Goal: Task Accomplishment & Management: Use online tool/utility

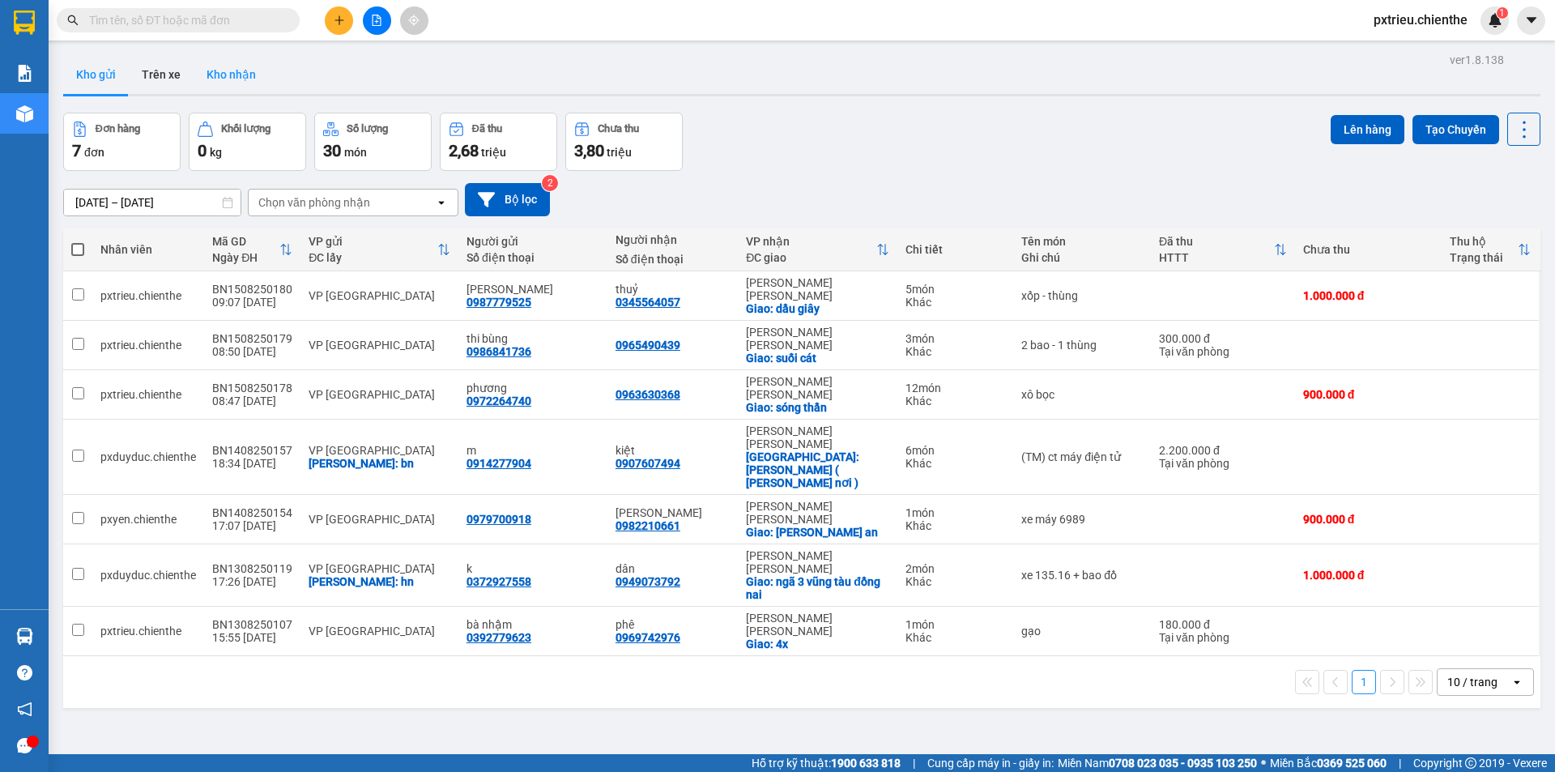
click at [245, 74] on button "Kho nhận" at bounding box center [231, 74] width 75 height 39
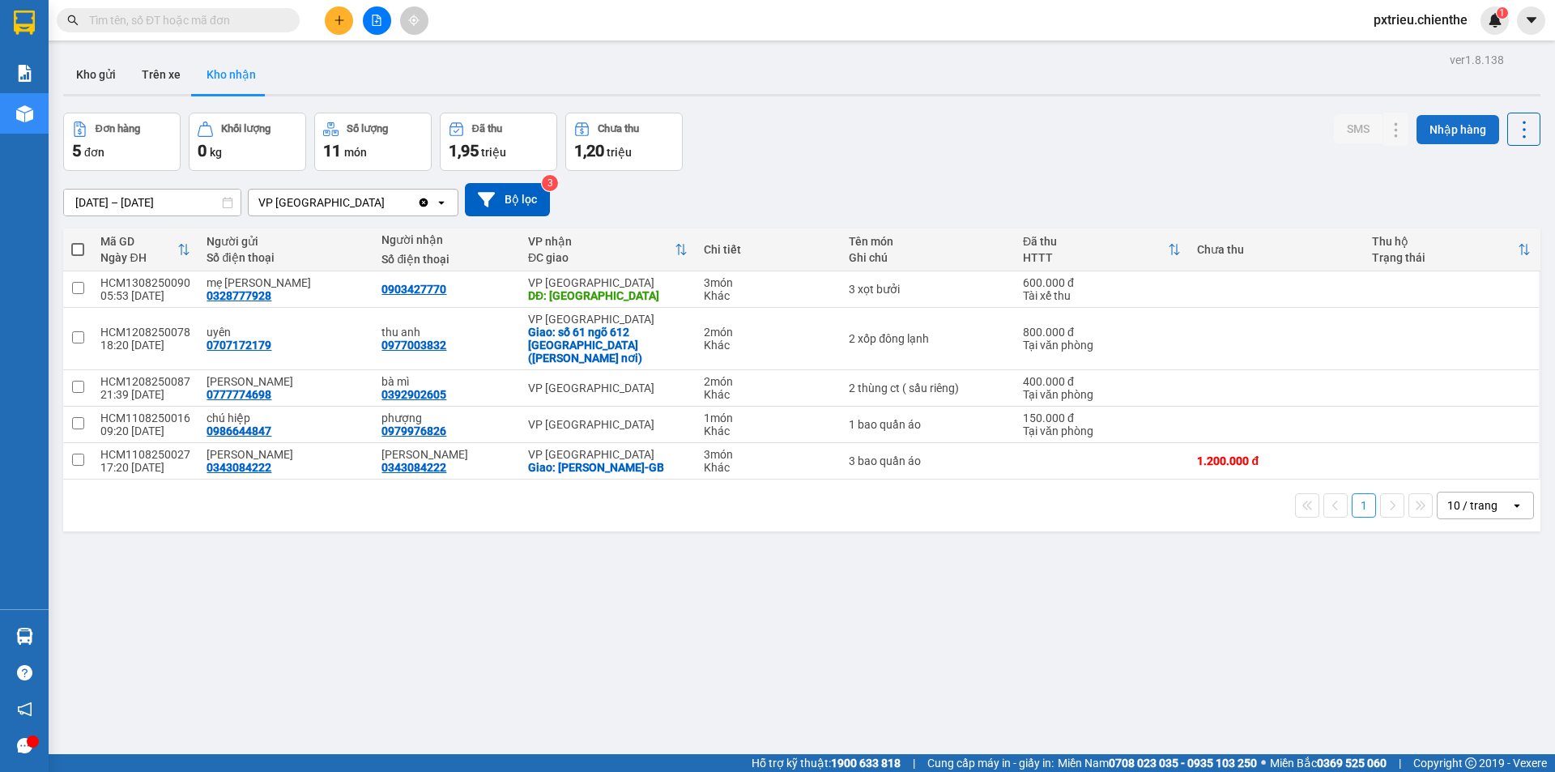
click at [1434, 128] on button "Nhập hàng" at bounding box center [1458, 129] width 83 height 29
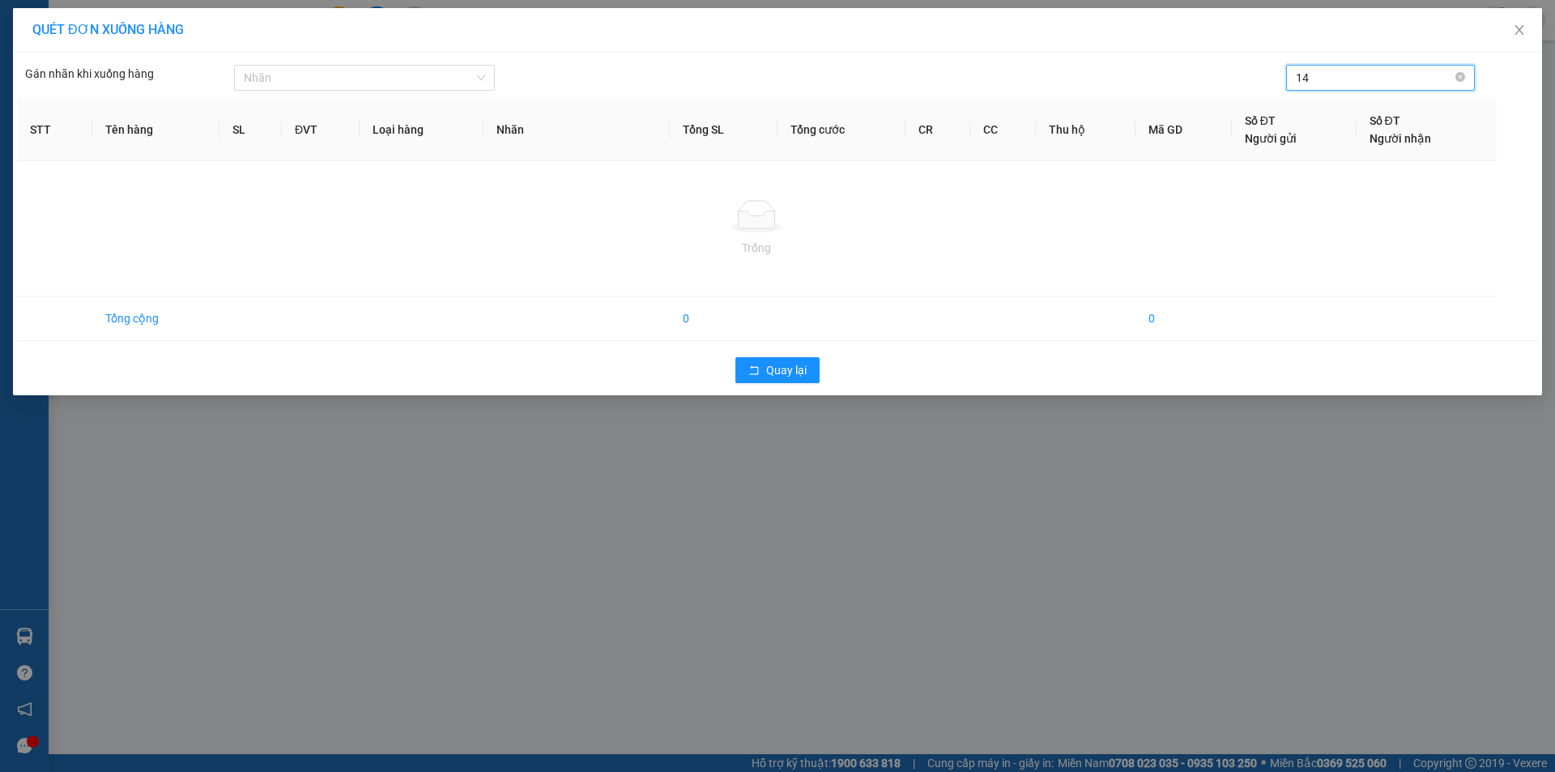
type input "1"
drag, startPoint x: 1358, startPoint y: 77, endPoint x: 1278, endPoint y: 71, distance: 79.6
click at [1278, 72] on div "[PERSON_NAME] khi [PERSON_NAME] hàng [PERSON_NAME] hcm1408250148" at bounding box center [777, 74] width 1521 height 34
click at [1426, 81] on input "hcm1408250148" at bounding box center [1374, 78] width 157 height 18
type input "hcm1408250148"
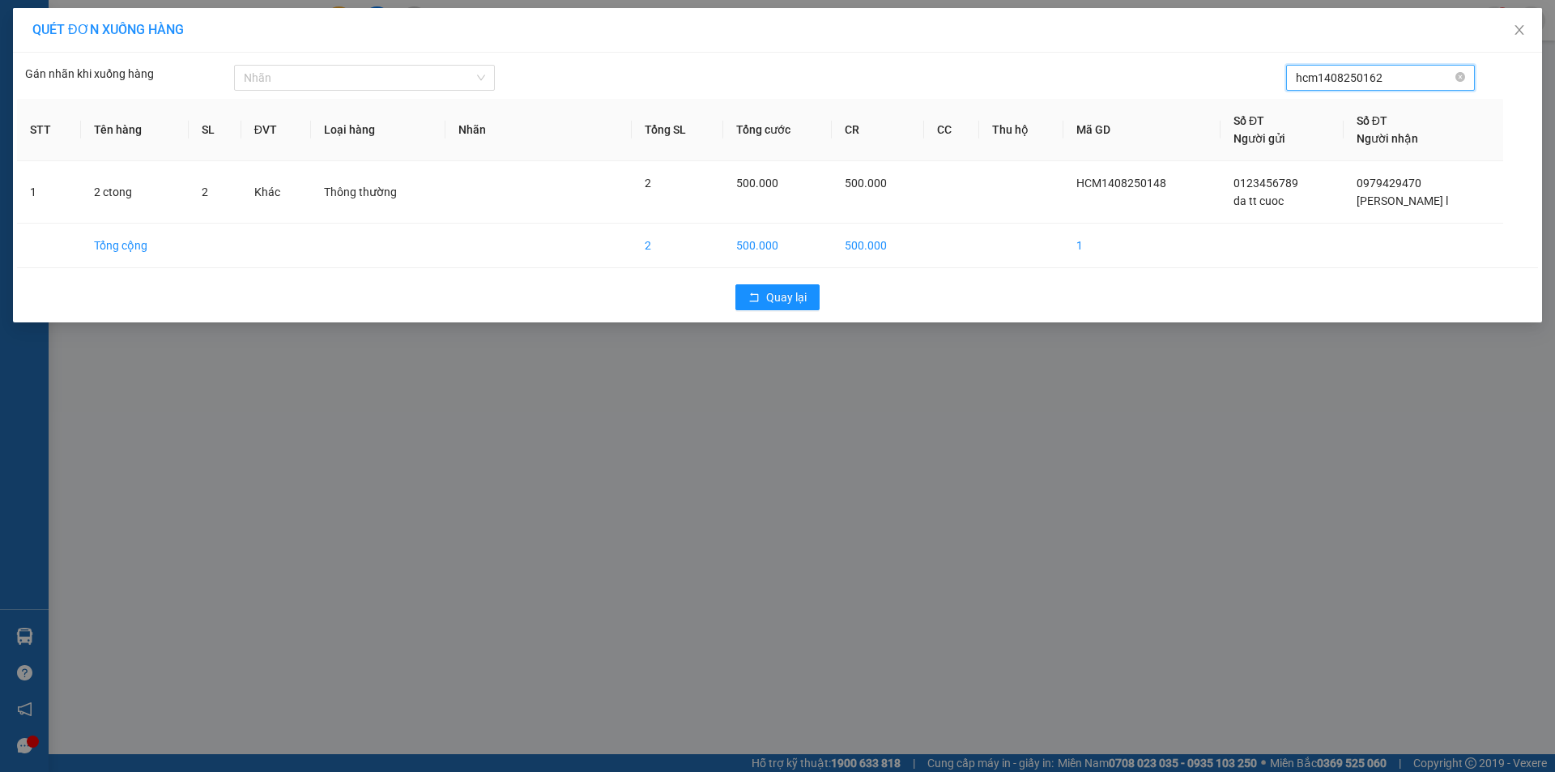
type input "hcm1408250162"
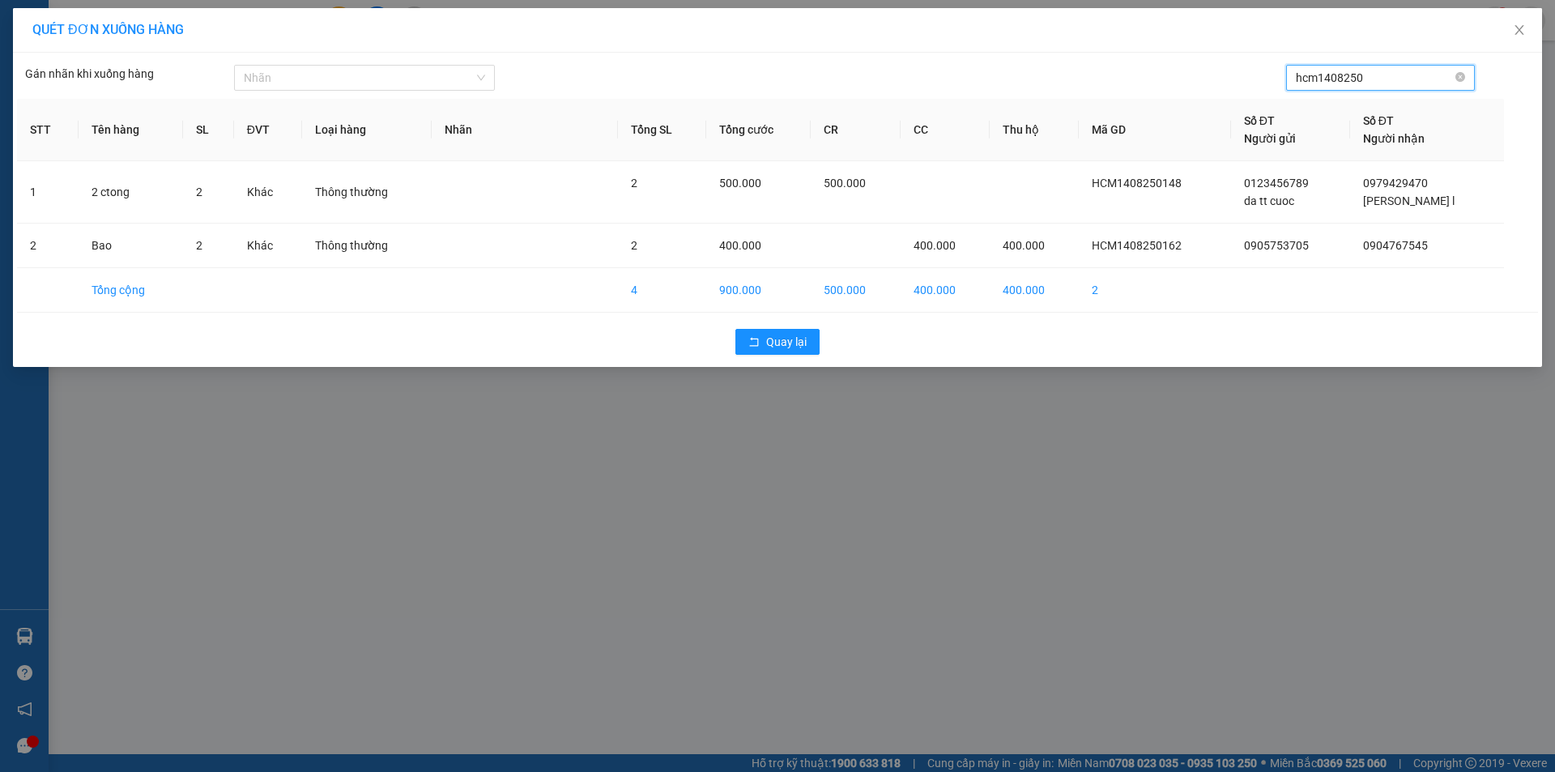
click at [1329, 77] on input "hcm1408250" at bounding box center [1374, 78] width 157 height 18
click at [1395, 83] on input "hcm1308250" at bounding box center [1374, 78] width 157 height 18
type input "hcm1308250120"
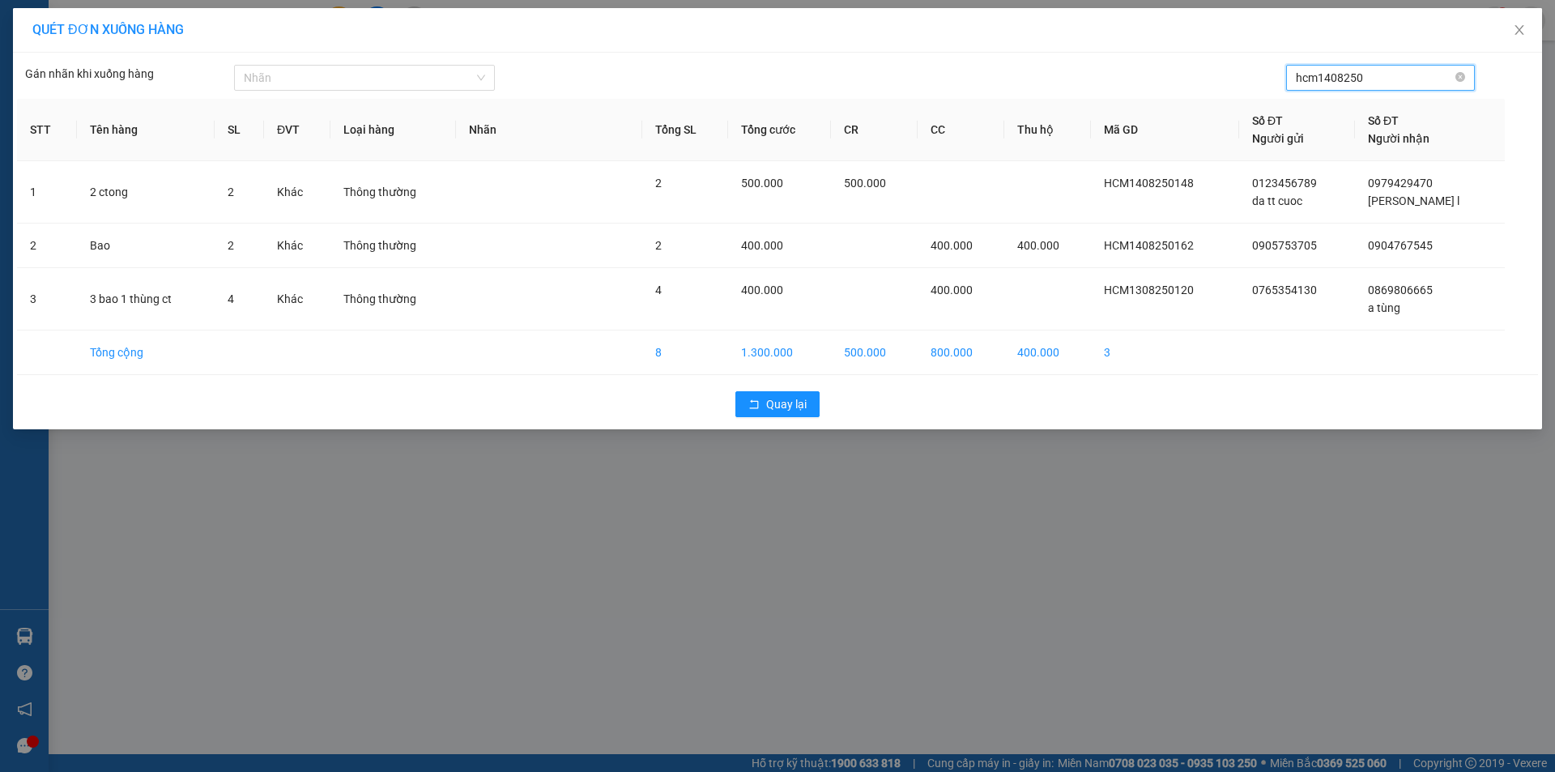
drag, startPoint x: 1331, startPoint y: 79, endPoint x: 1332, endPoint y: 91, distance: 12.2
click at [1331, 80] on input "hcm1408250" at bounding box center [1374, 78] width 157 height 18
drag, startPoint x: 1365, startPoint y: 75, endPoint x: 1298, endPoint y: 87, distance: 68.5
click at [1286, 82] on span "hcm1208250" at bounding box center [1381, 78] width 190 height 26
click at [1515, 43] on icon "close" at bounding box center [1512, 41] width 11 height 11
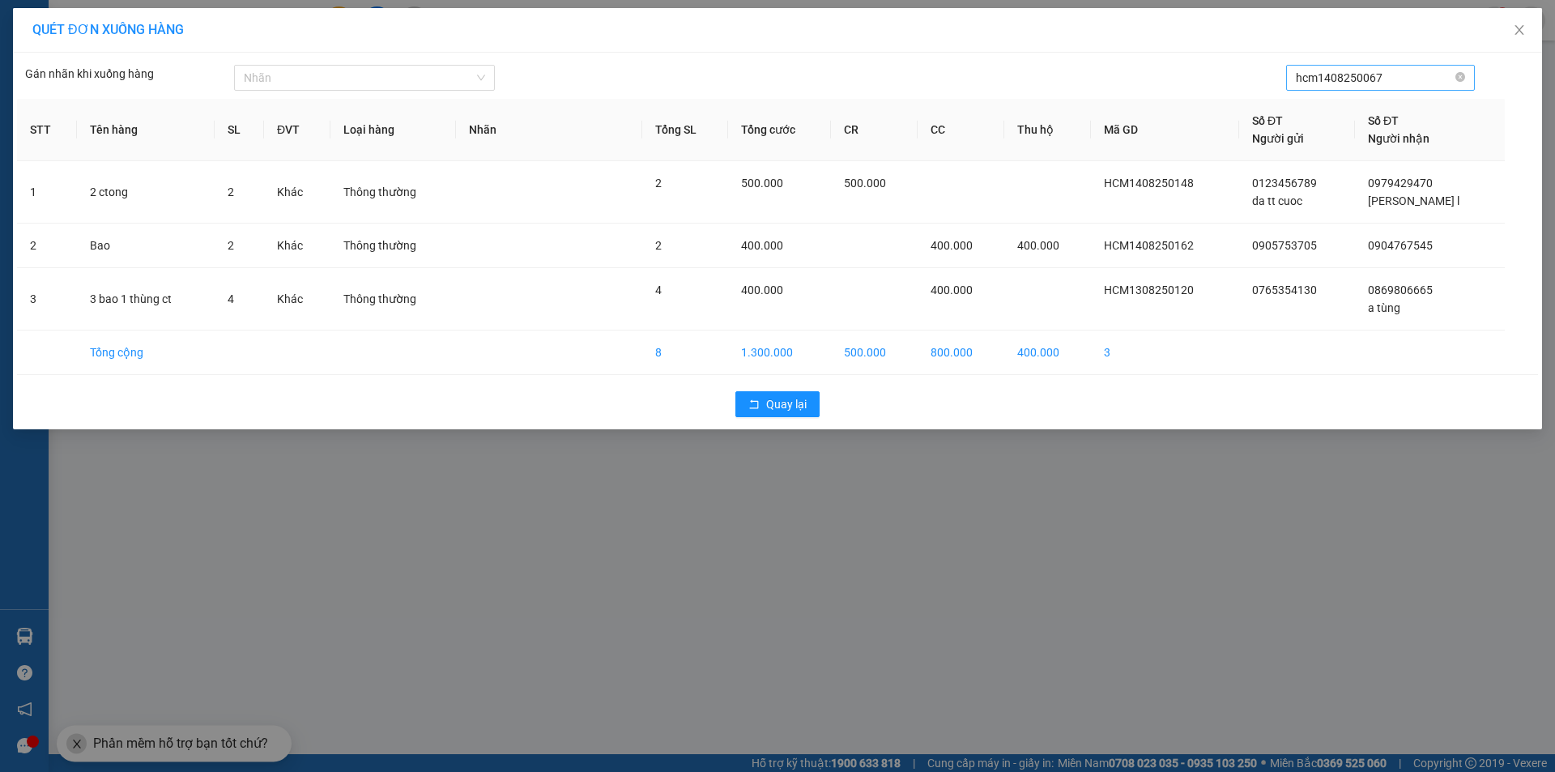
click at [1329, 79] on input "hcm1408250067" at bounding box center [1374, 78] width 157 height 18
drag, startPoint x: 1357, startPoint y: 79, endPoint x: 1329, endPoint y: 72, distance: 29.3
click at [1273, 79] on div "[PERSON_NAME] khi [PERSON_NAME] hàng [PERSON_NAME] hcm1208250067" at bounding box center [777, 74] width 1521 height 34
click at [1352, 72] on input "hcm1208250067" at bounding box center [1374, 78] width 157 height 18
click at [1354, 83] on input "hcm1208250067" at bounding box center [1374, 78] width 157 height 18
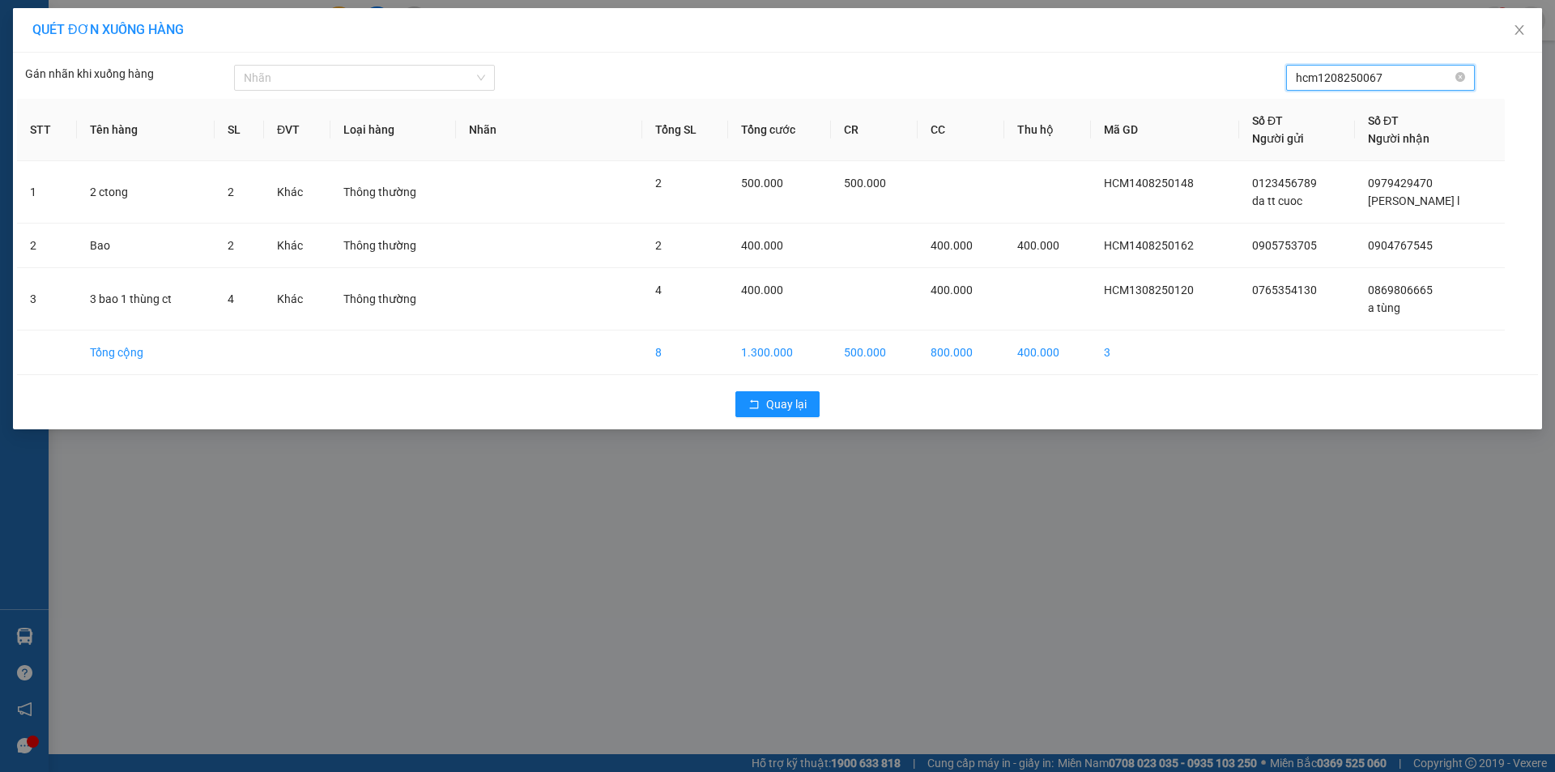
drag, startPoint x: 1359, startPoint y: 76, endPoint x: 1289, endPoint y: 87, distance: 70.5
click at [1289, 87] on span "hcm1208250067" at bounding box center [1381, 78] width 190 height 26
click at [1399, 79] on input "hcm1208250067" at bounding box center [1374, 78] width 157 height 18
type input "hcm1208250067"
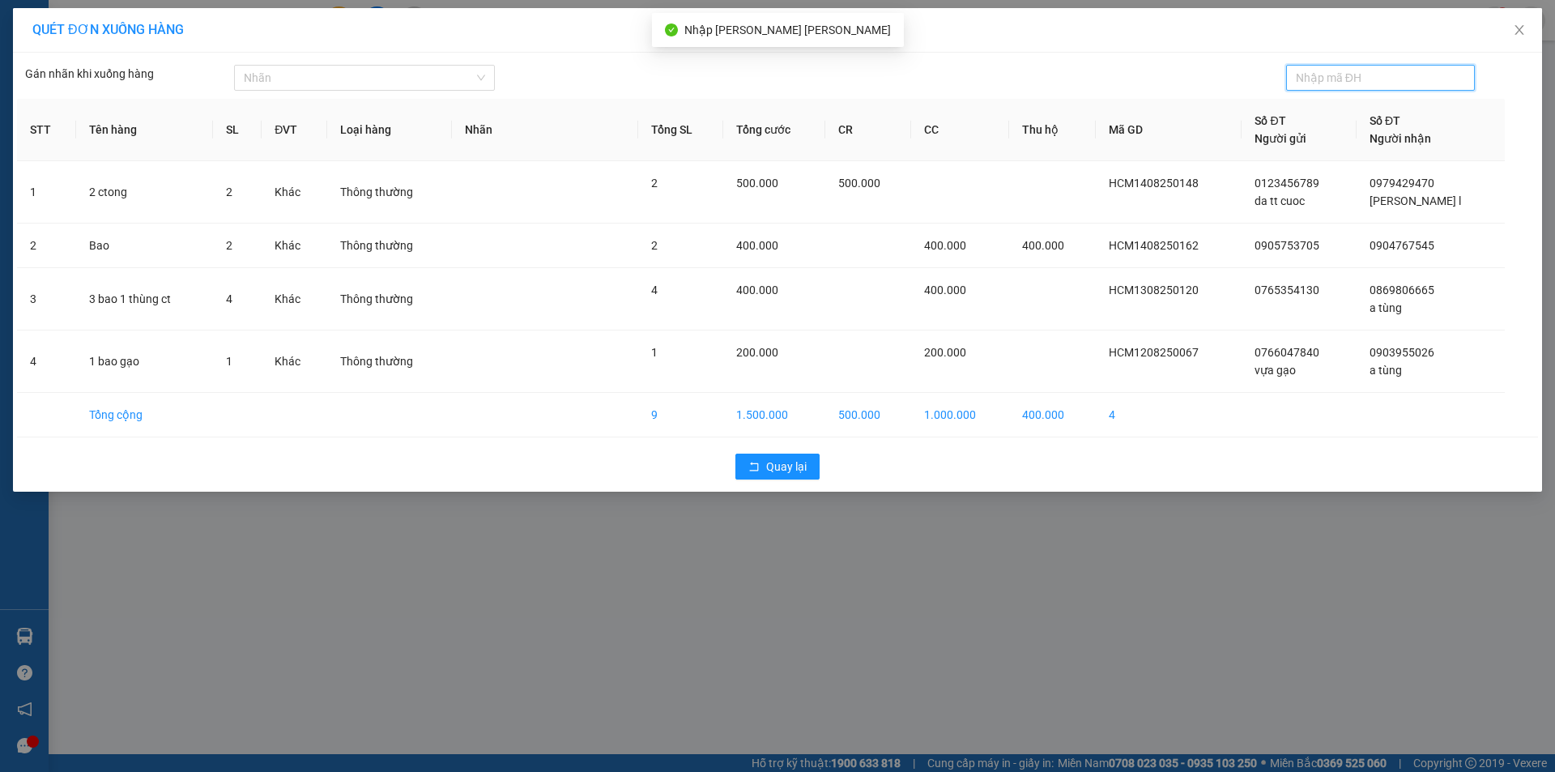
paste input "hcm1208250"
type input "hcm1208250063"
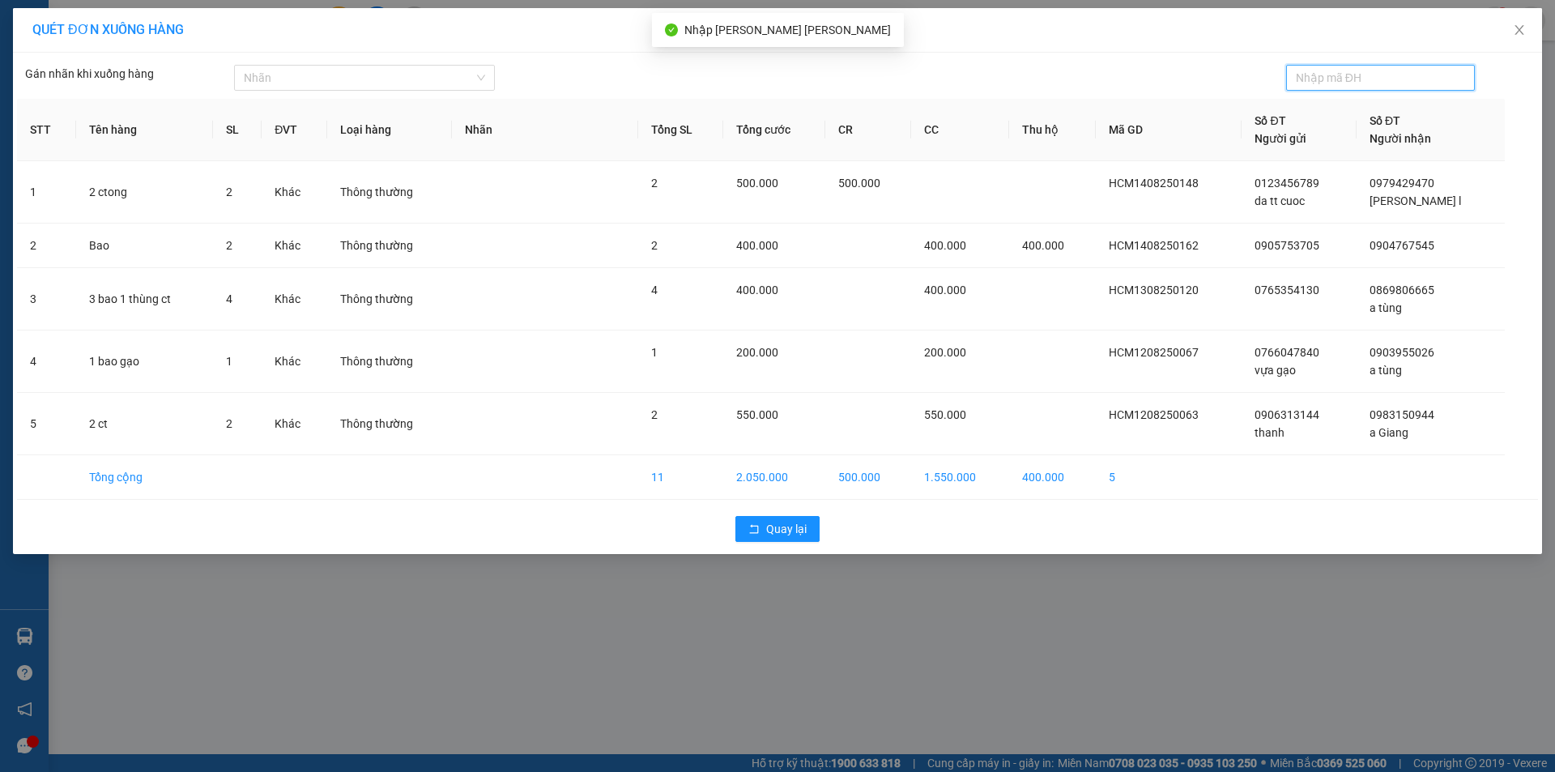
paste input "hcm1208250"
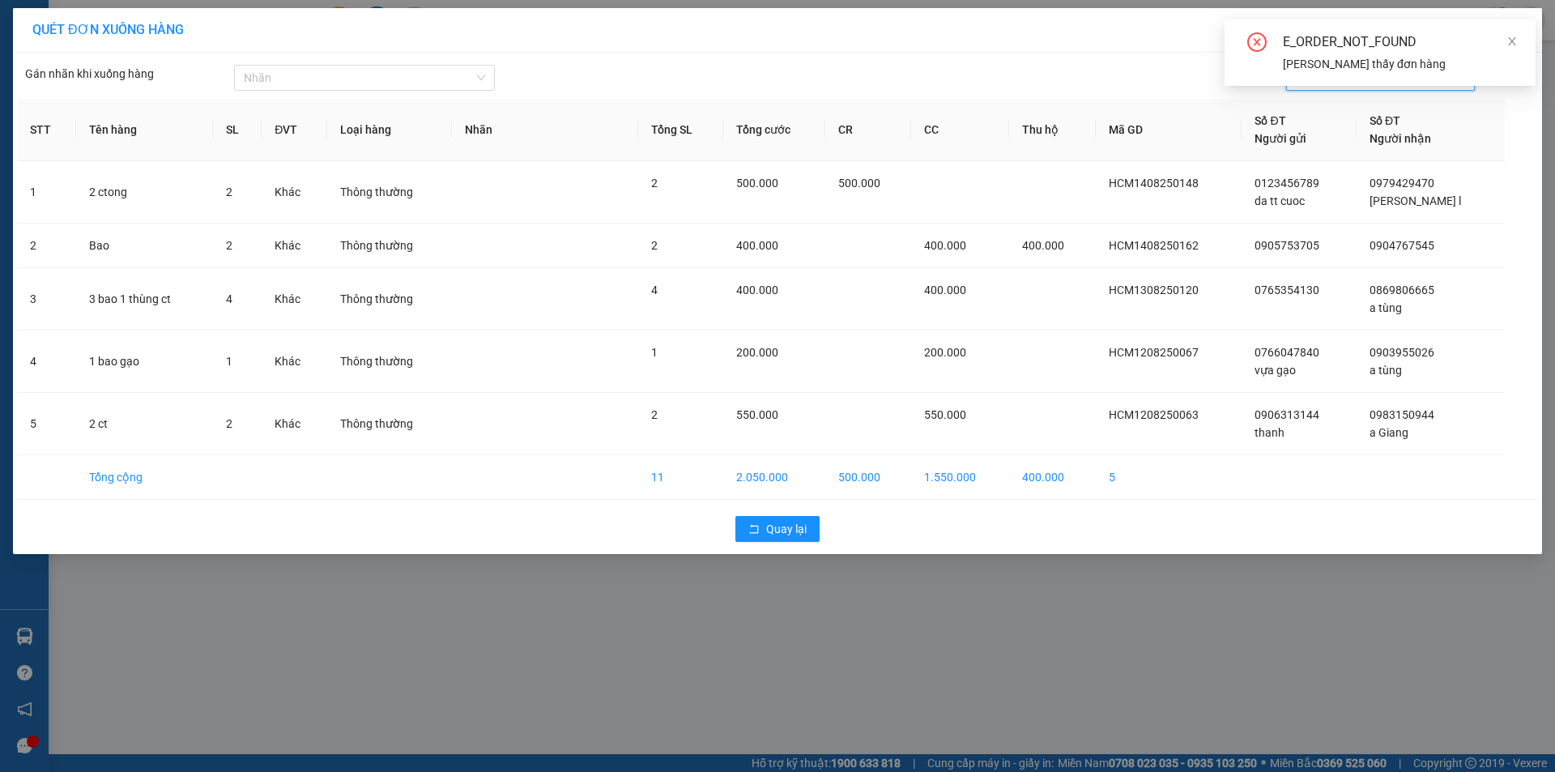
click at [1525, 185] on table "STT Tên hàng SL ĐVT [PERSON_NAME] hàng [PERSON_NAME] [PERSON_NAME] cước CR CC T…" at bounding box center [777, 299] width 1521 height 401
drag, startPoint x: 1417, startPoint y: 140, endPoint x: 1498, endPoint y: 63, distance: 111.7
click at [1431, 126] on div "Số ĐT Người [PERSON_NAME]" at bounding box center [1431, 130] width 122 height 36
click at [1515, 39] on icon "close" at bounding box center [1512, 41] width 8 height 8
click at [1329, 75] on input "hcm1208250023" at bounding box center [1374, 78] width 157 height 18
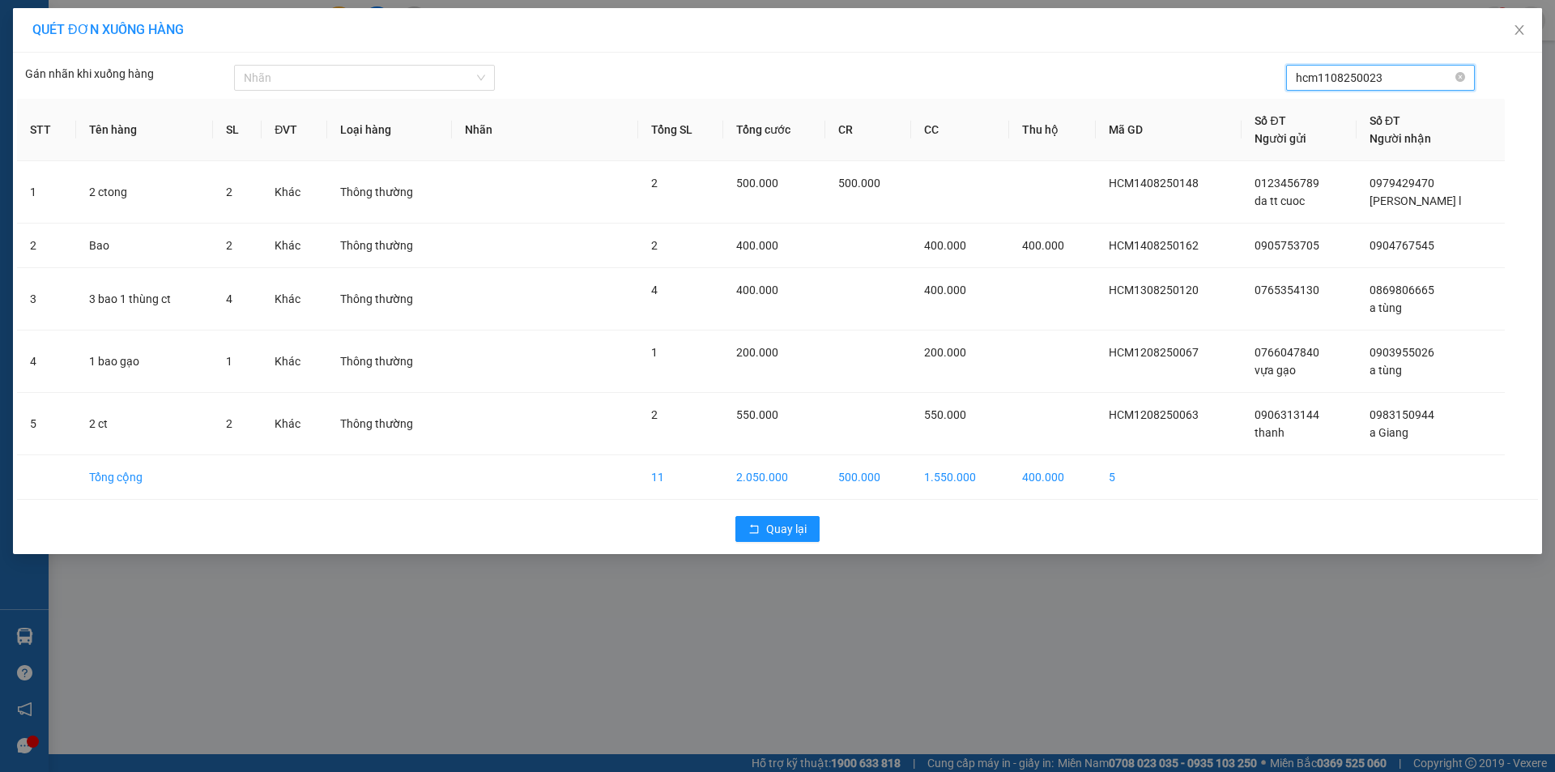
click at [1394, 81] on input "hcm1108250023" at bounding box center [1374, 78] width 157 height 18
type input "hcm1108250023"
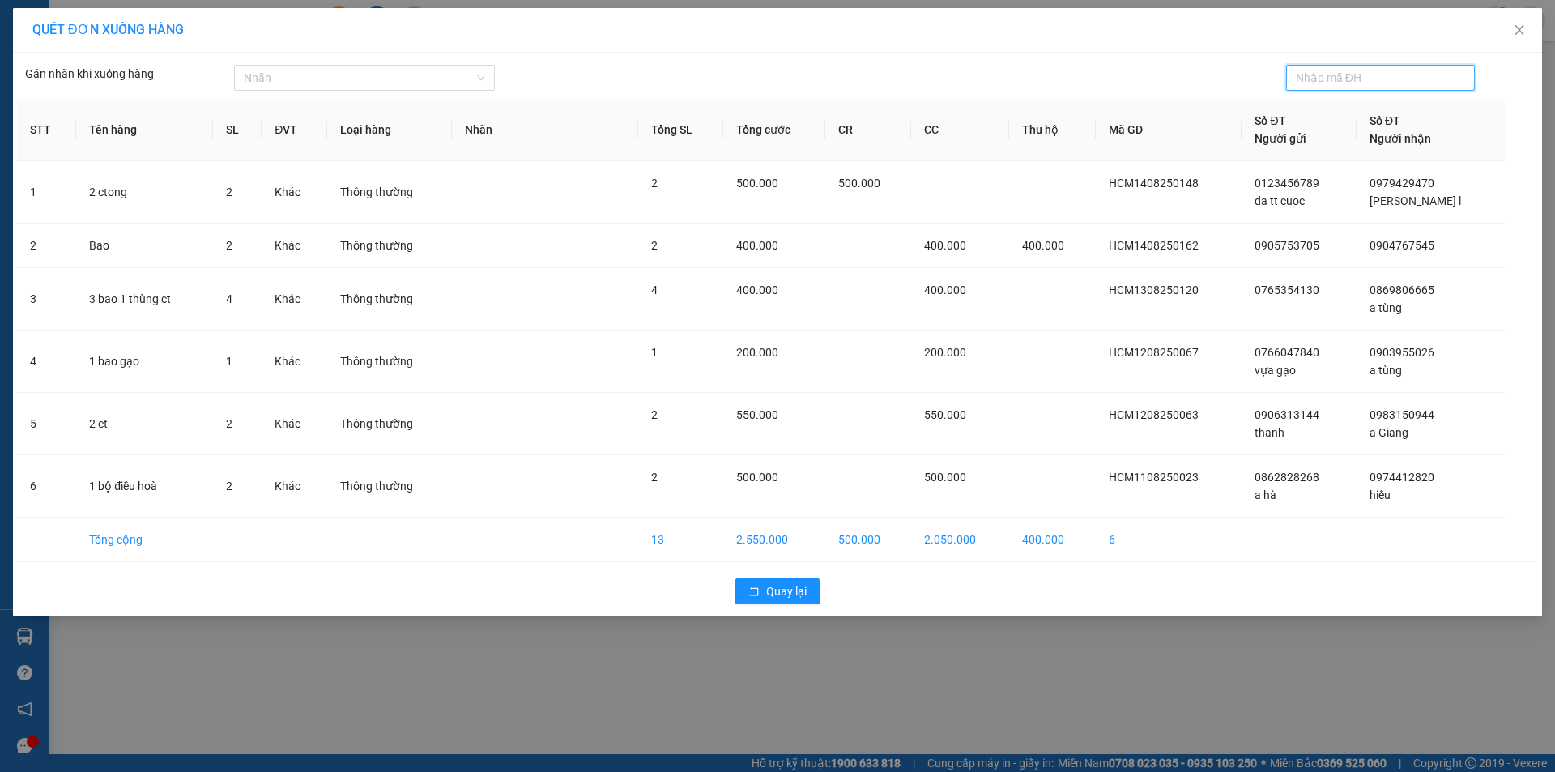
paste input "hcm1208250"
click at [1332, 77] on input "hcm1208250" at bounding box center [1374, 78] width 157 height 18
click at [1367, 77] on input "hcm1108250" at bounding box center [1374, 78] width 157 height 18
click at [1392, 79] on input "hcm1108250015" at bounding box center [1374, 78] width 157 height 18
type input "hcm1108250015"
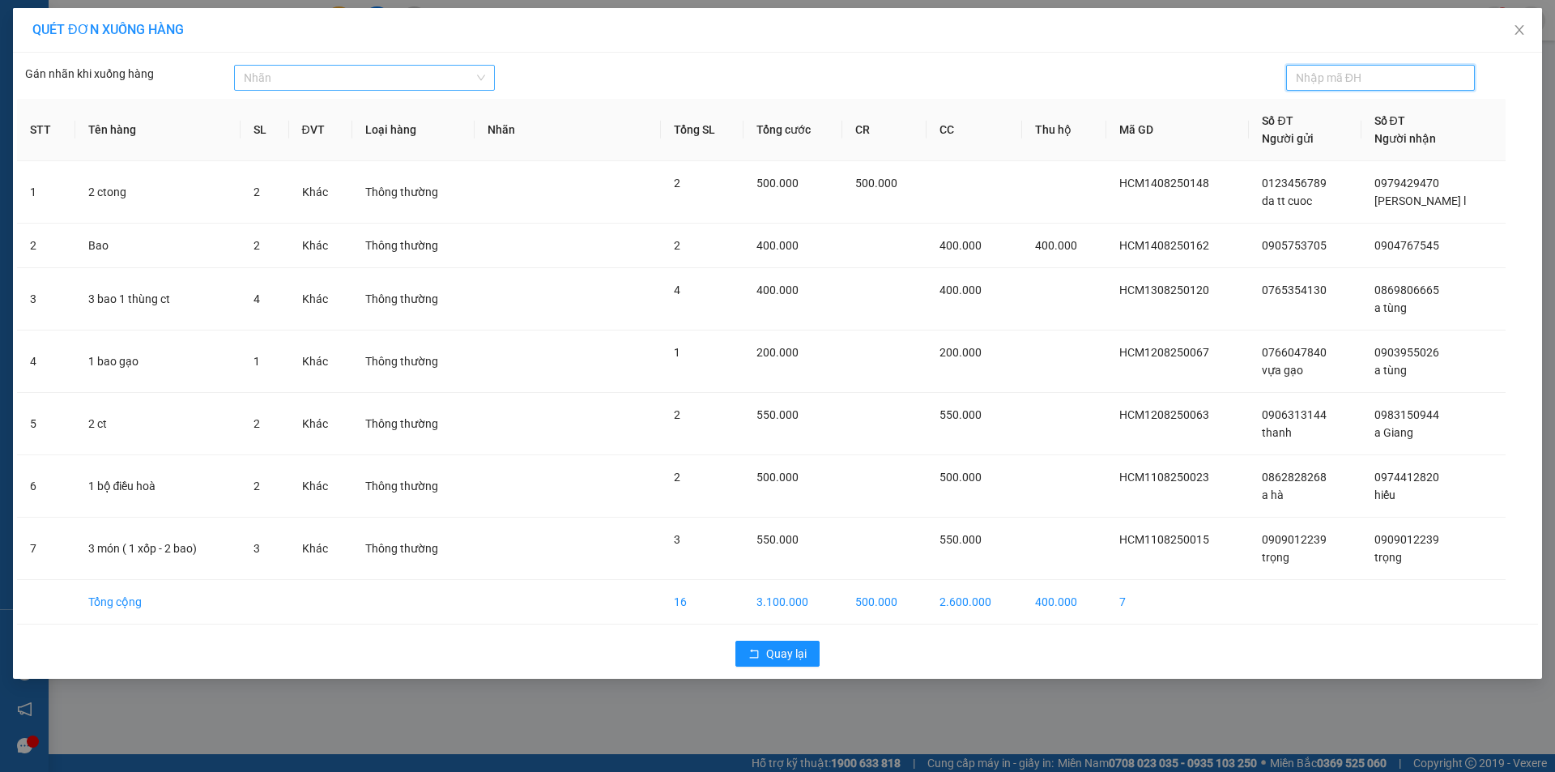
click at [265, 79] on div at bounding box center [356, 77] width 237 height 19
click at [1527, 36] on span "Close" at bounding box center [1519, 30] width 45 height 45
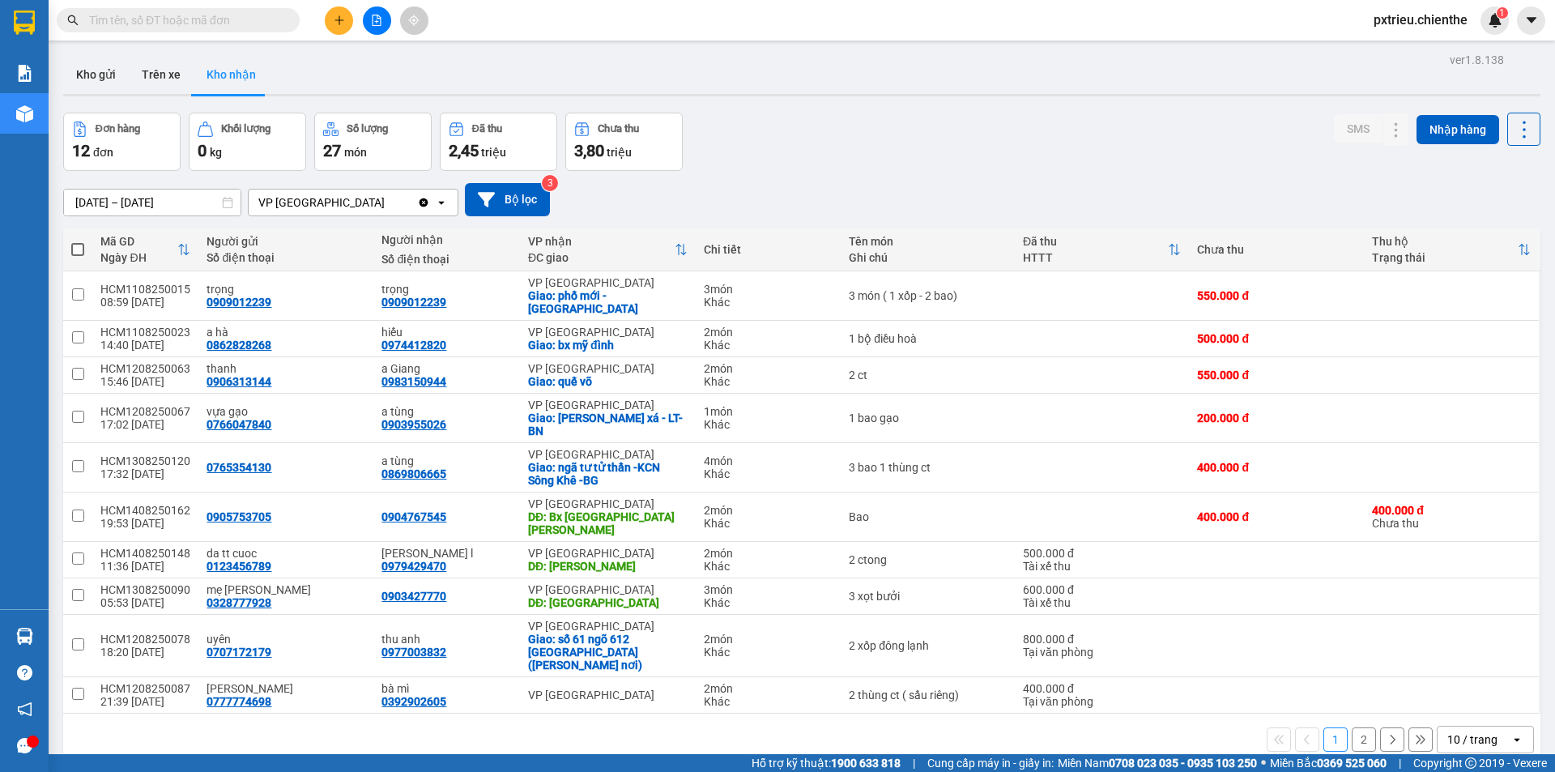
click at [228, 18] on input "text" at bounding box center [184, 20] width 191 height 18
click at [152, 15] on input "text" at bounding box center [184, 20] width 191 height 18
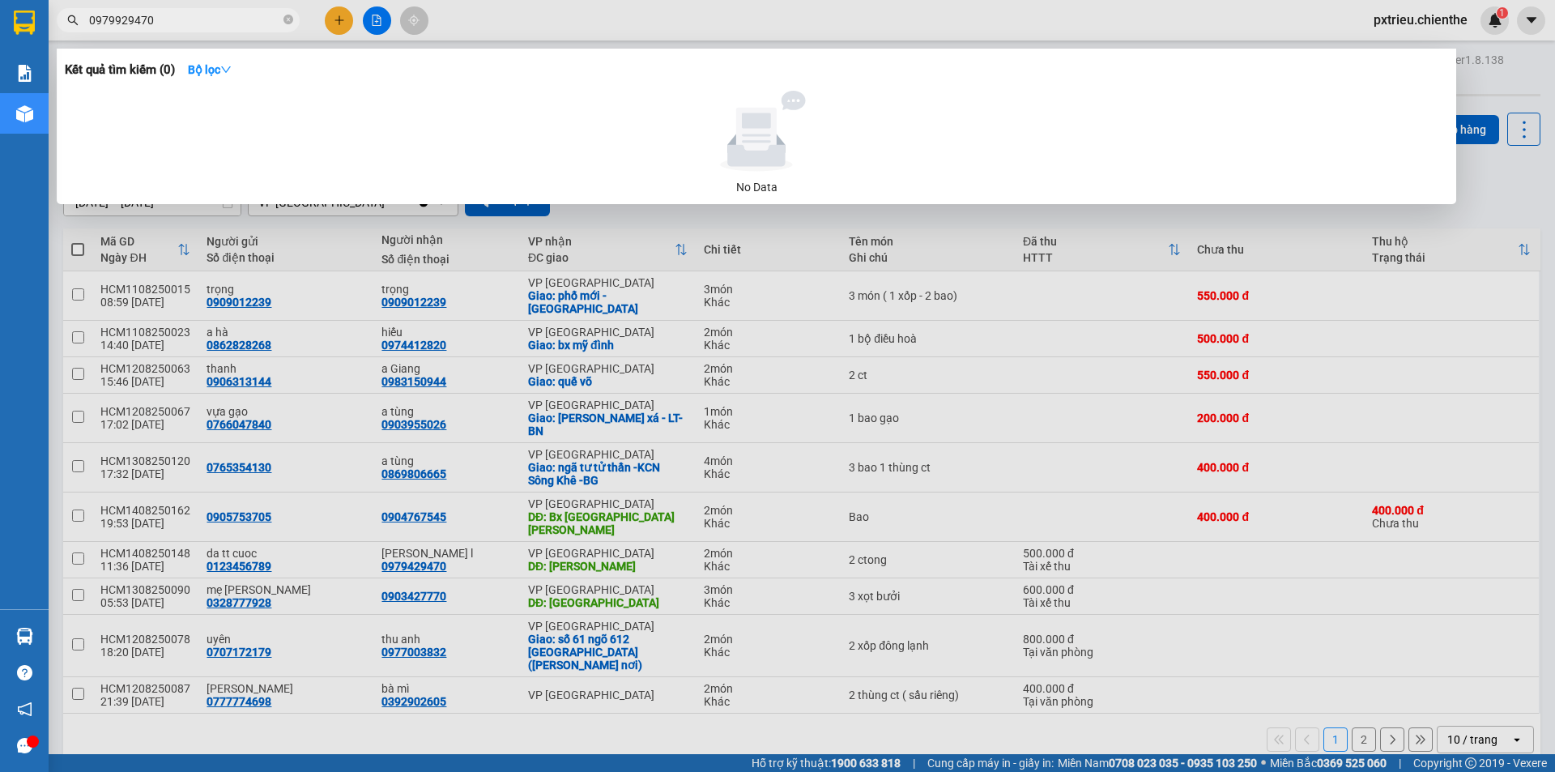
click at [121, 21] on input "0979929470" at bounding box center [184, 20] width 191 height 18
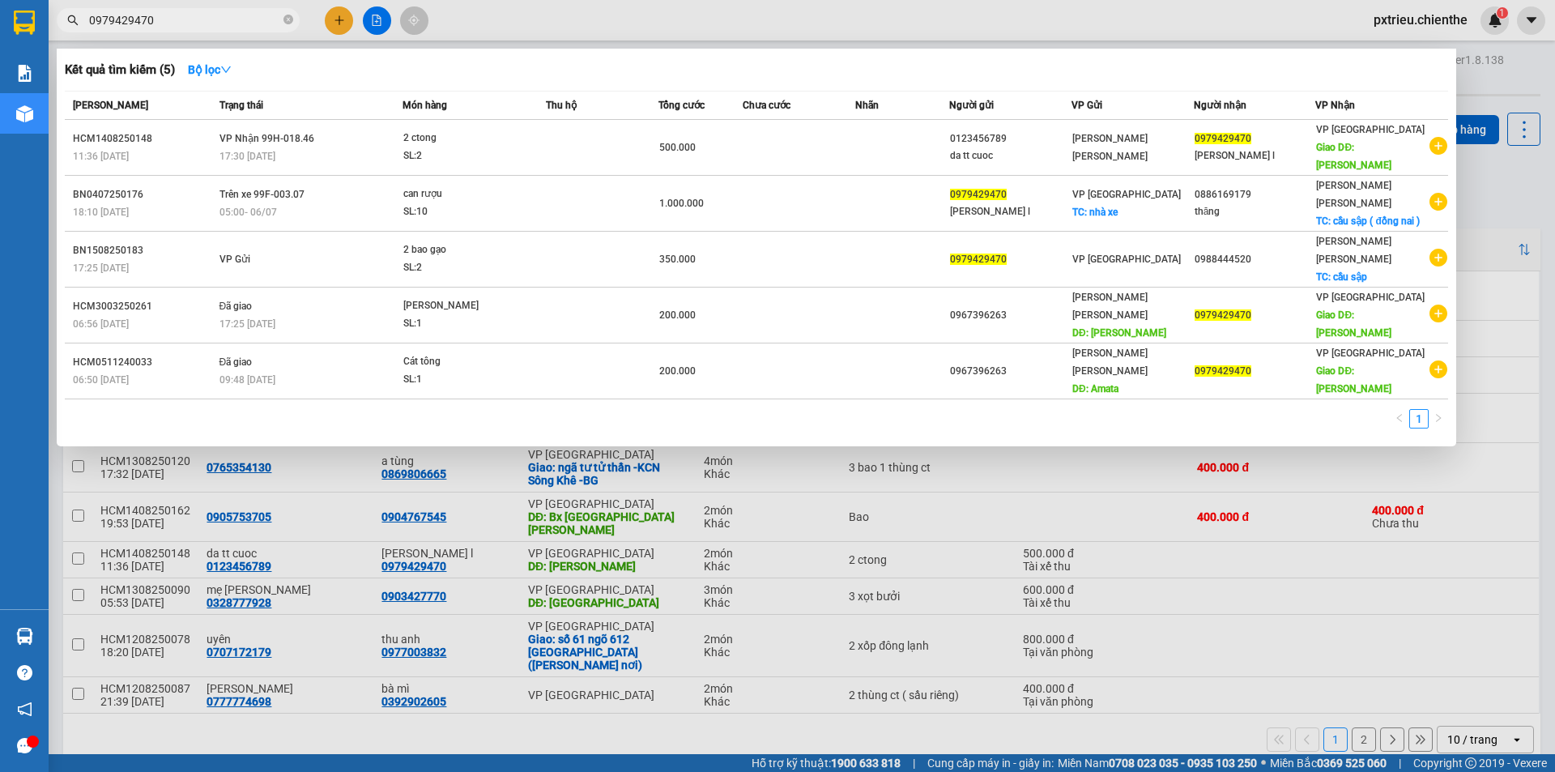
type input "0979429470"
